Goal: Task Accomplishment & Management: Manage account settings

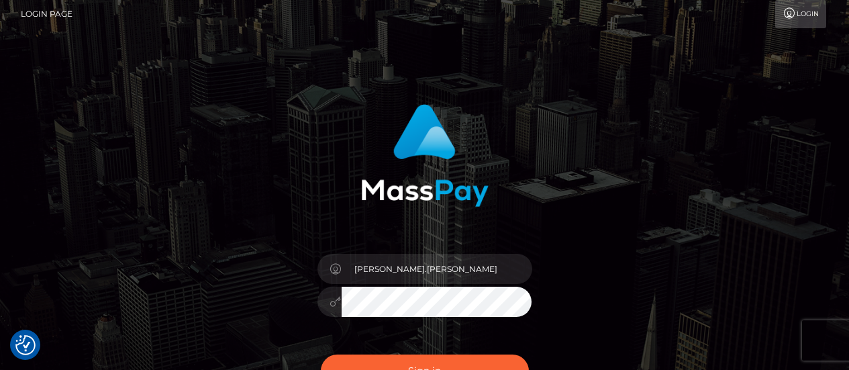
scroll to position [173, 0]
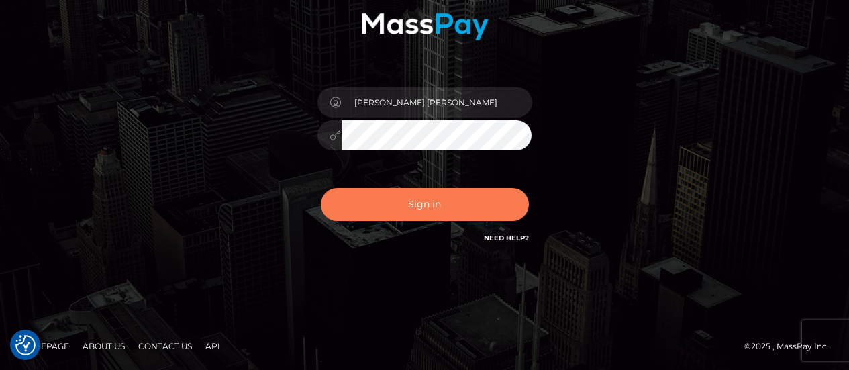
click at [427, 201] on button "Sign in" at bounding box center [425, 204] width 208 height 33
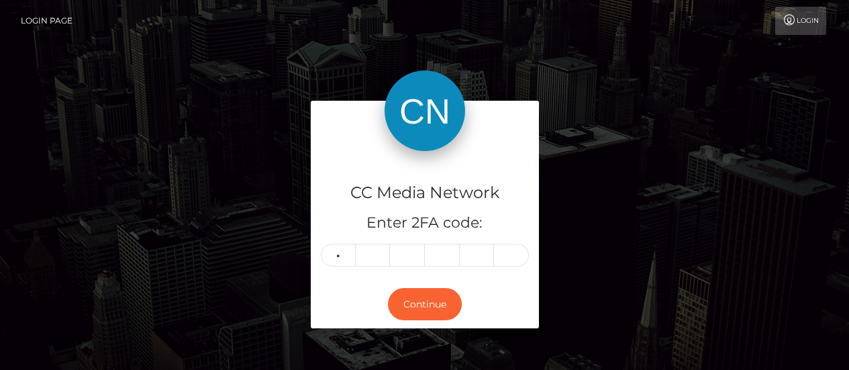
type input "5"
type input "8"
type input "6"
type input "2"
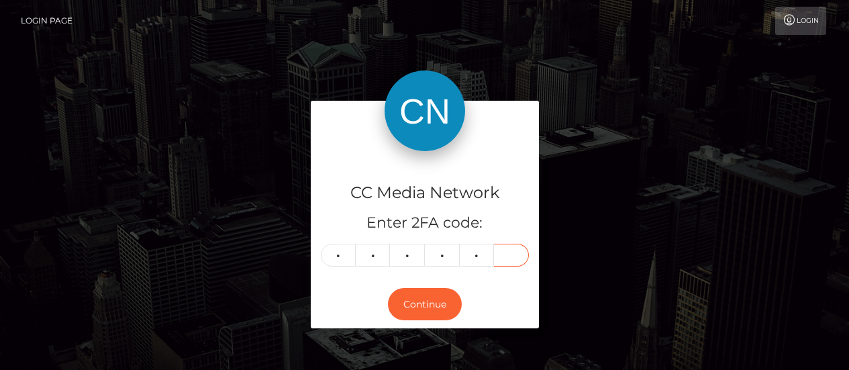
type input "3"
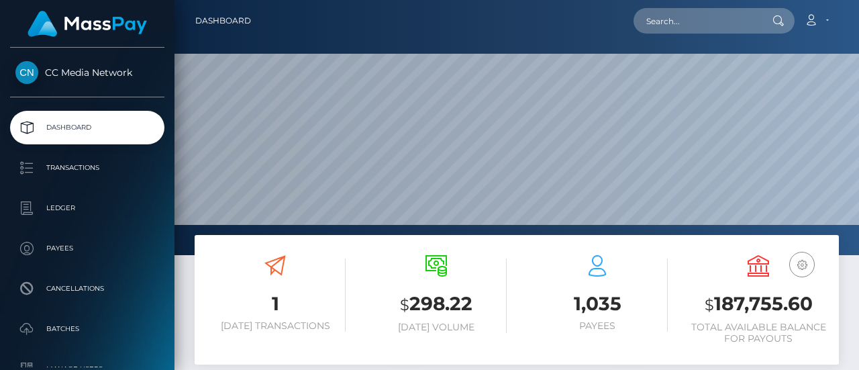
scroll to position [237, 201]
